Goal: Task Accomplishment & Management: Manage account settings

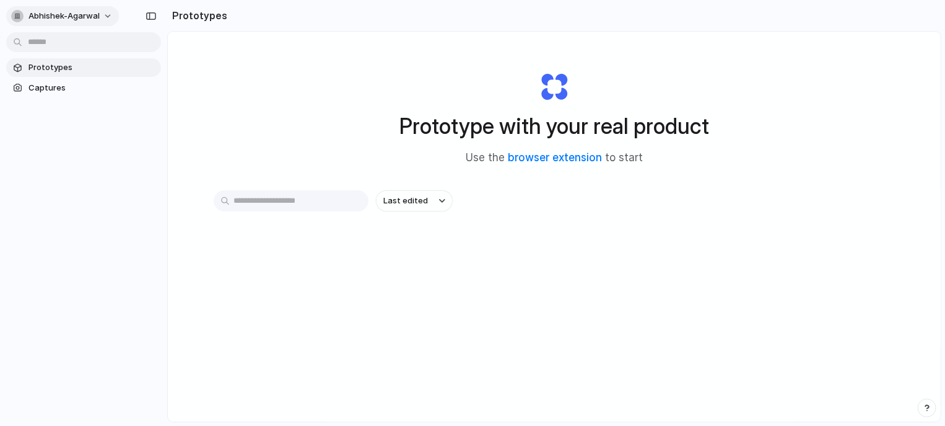
click at [63, 14] on span "abhishek-agarwal" at bounding box center [63, 16] width 71 height 12
click at [69, 42] on li "Settings" at bounding box center [60, 44] width 103 height 20
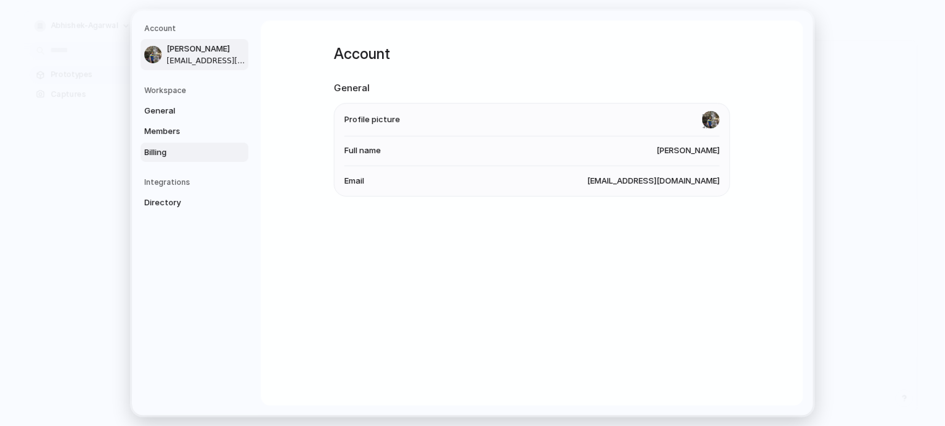
click at [165, 157] on span "Billing" at bounding box center [183, 152] width 79 height 12
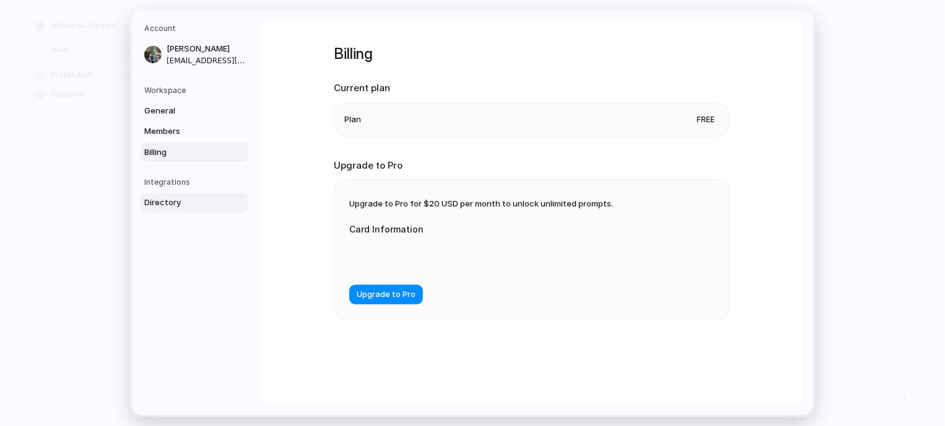
click at [173, 200] on span "Directory" at bounding box center [183, 202] width 79 height 12
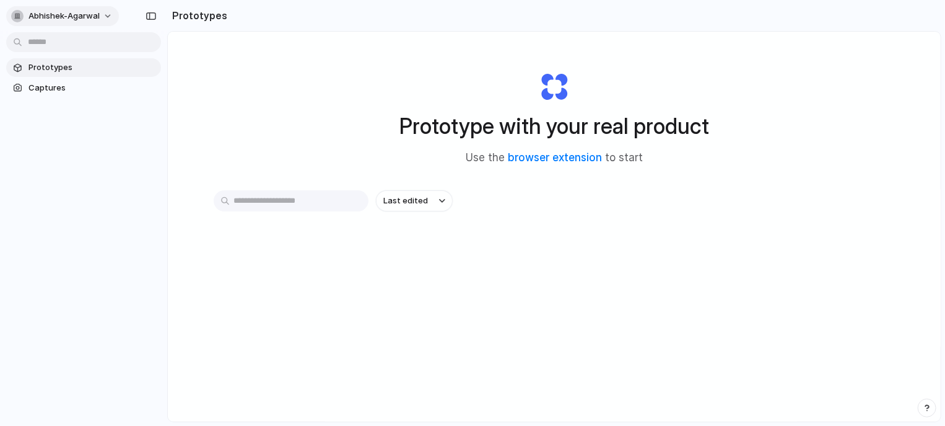
click at [97, 22] on button "abhishek-agarwal" at bounding box center [62, 16] width 113 height 20
click at [66, 105] on li "Sign out" at bounding box center [60, 104] width 103 height 20
